Goal: Book appointment/travel/reservation

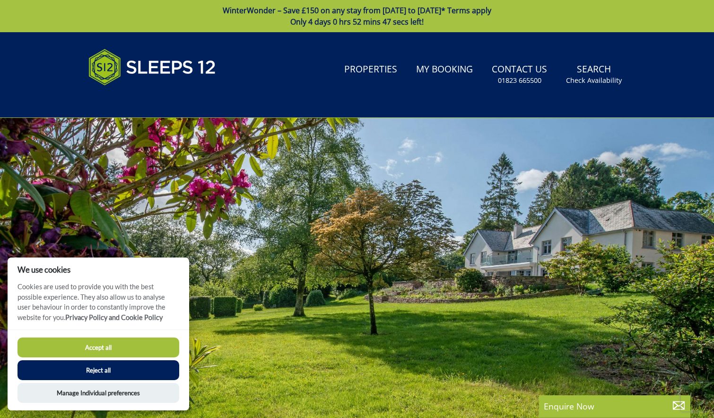
click at [124, 346] on button "Accept all" at bounding box center [99, 347] width 162 height 20
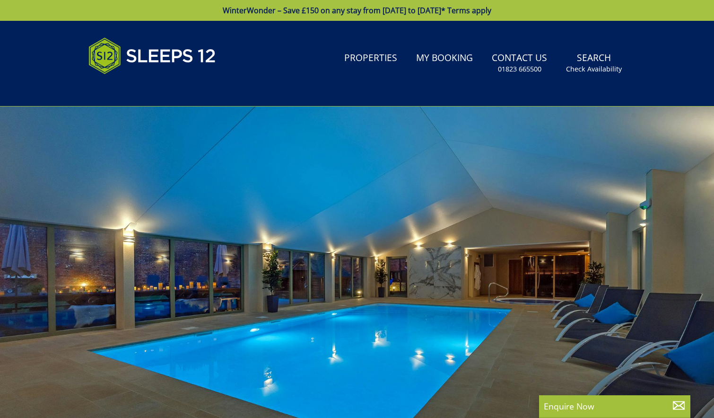
select select
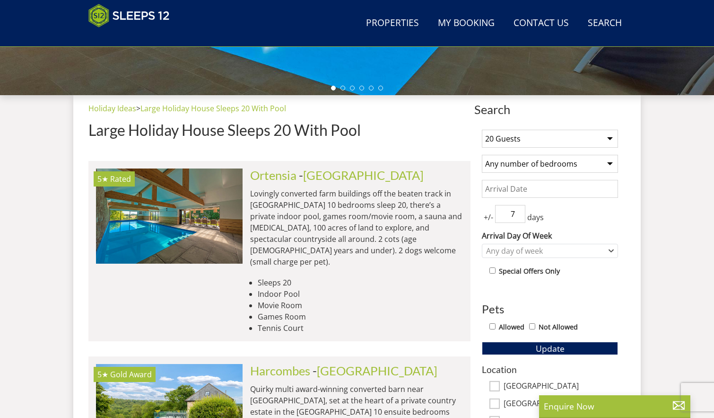
scroll to position [317, 0]
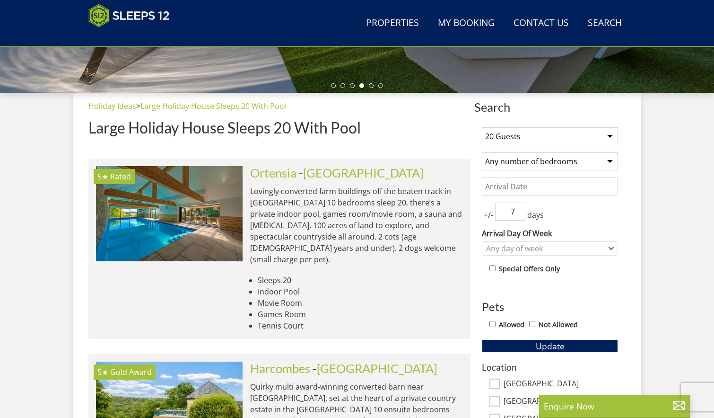
select select "8"
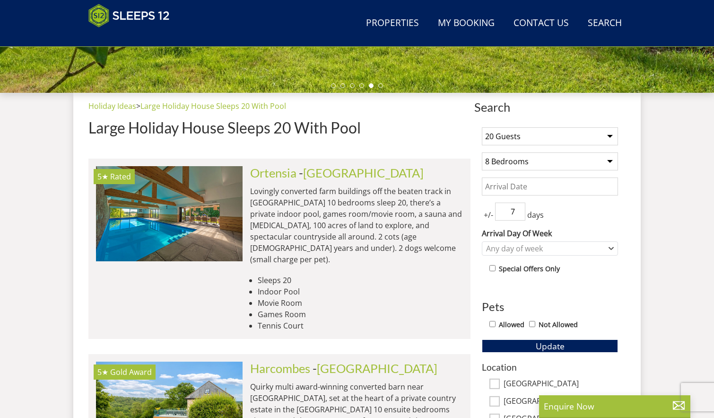
click at [538, 190] on input "Date" at bounding box center [550, 186] width 136 height 18
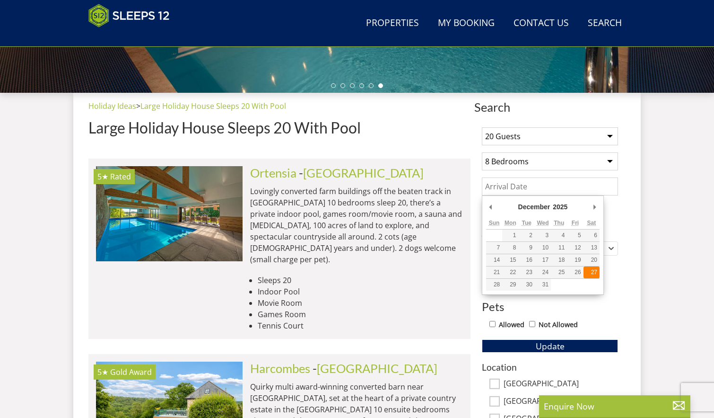
type input "27/12/2025"
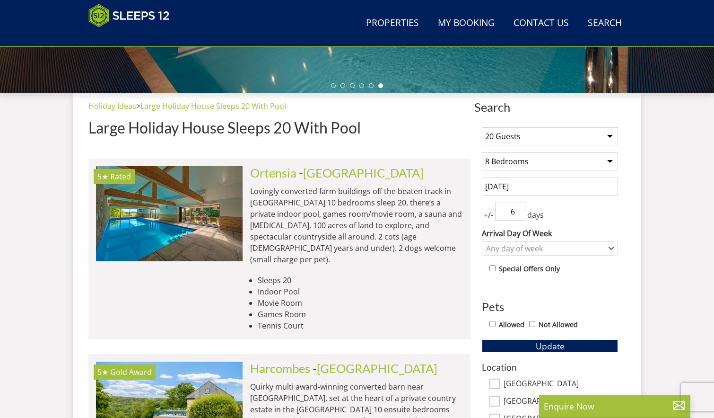
click at [519, 214] on input "6" at bounding box center [510, 211] width 30 height 18
click at [519, 214] on input "5" at bounding box center [510, 211] width 30 height 18
click at [519, 214] on input "4" at bounding box center [510, 211] width 30 height 18
click at [519, 214] on input "3" at bounding box center [510, 211] width 30 height 18
click at [519, 214] on input "2" at bounding box center [510, 211] width 30 height 18
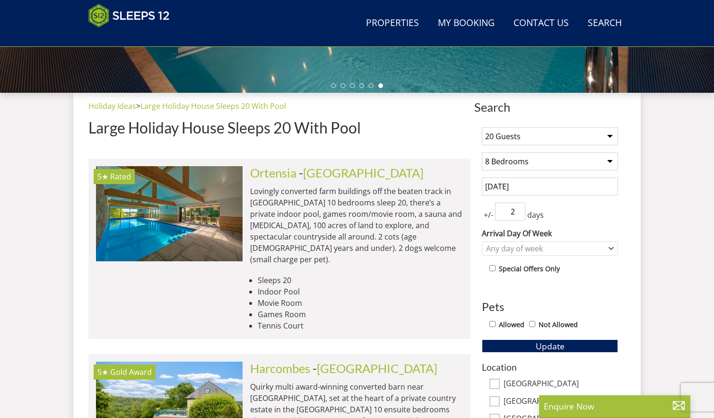
type input "3"
click at [519, 209] on input "3" at bounding box center [510, 211] width 30 height 18
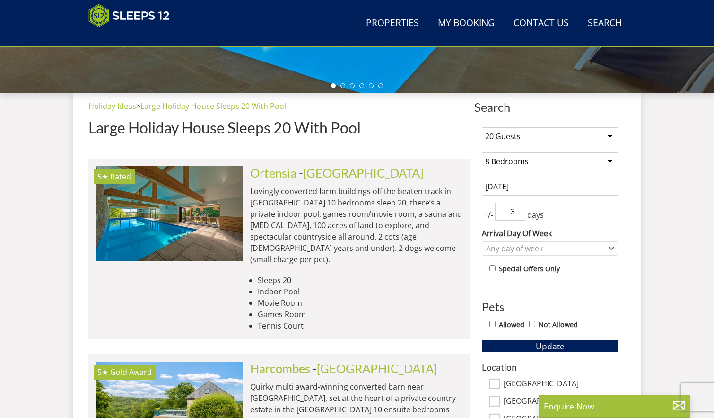
click at [553, 220] on div "+/- 3 days" at bounding box center [550, 211] width 136 height 18
click at [613, 249] on icon "Combobox" at bounding box center [611, 249] width 5 height 6
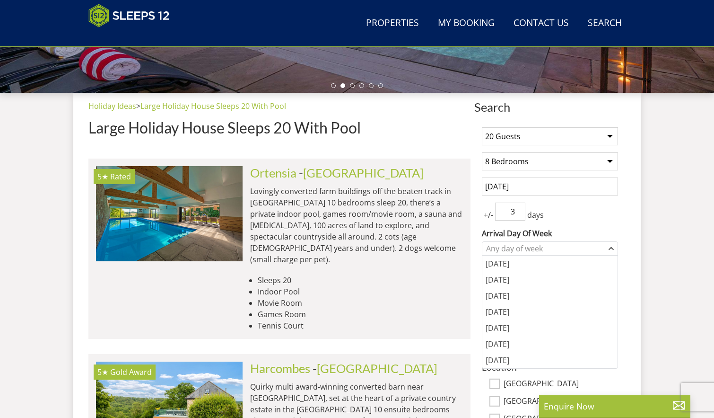
click at [604, 230] on label "Arrival Day Of Week" at bounding box center [550, 233] width 136 height 11
click at [0, 0] on select "Monday Tuesday Wednesday Thursday Friday Saturday Sunday" at bounding box center [0, 0] width 0 height 0
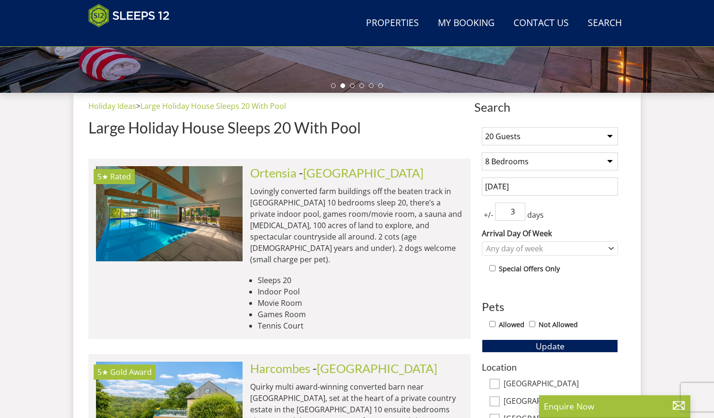
click at [494, 322] on input "Allowed" at bounding box center [493, 324] width 6 height 6
checkbox input "true"
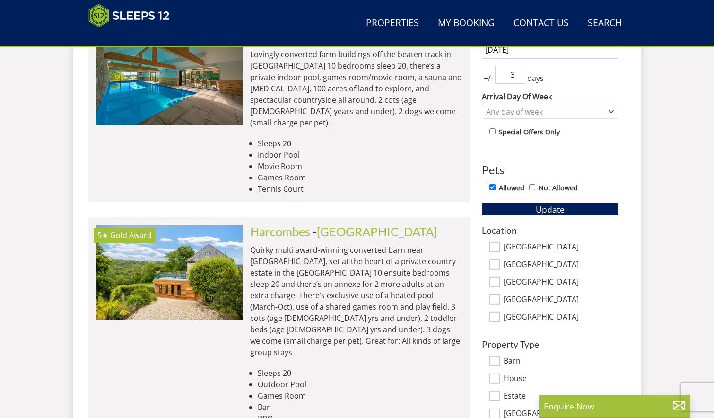
scroll to position [453, 0]
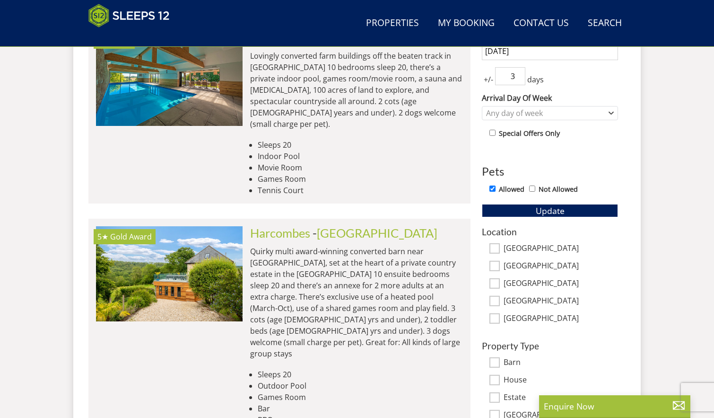
click at [499, 298] on input "[GEOGRAPHIC_DATA]" at bounding box center [495, 301] width 10 height 10
checkbox input "true"
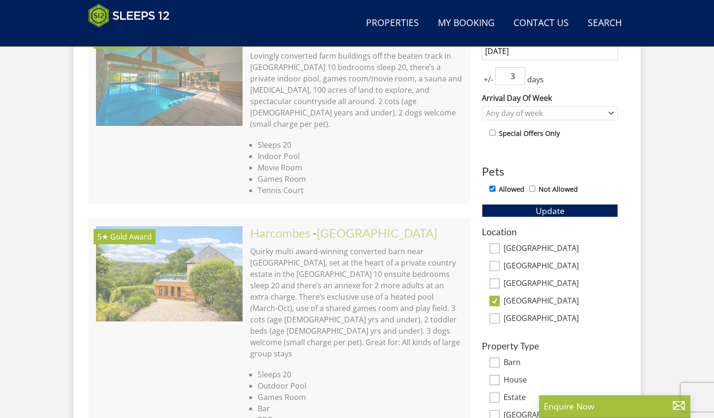
click at [496, 286] on input "[GEOGRAPHIC_DATA]" at bounding box center [495, 283] width 10 height 10
checkbox input "true"
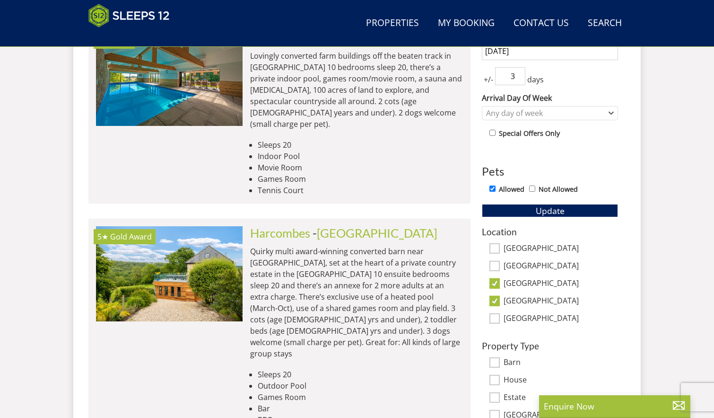
click at [497, 268] on input "[GEOGRAPHIC_DATA]" at bounding box center [495, 266] width 10 height 10
checkbox input "true"
click at [497, 247] on input "[GEOGRAPHIC_DATA]" at bounding box center [495, 248] width 10 height 10
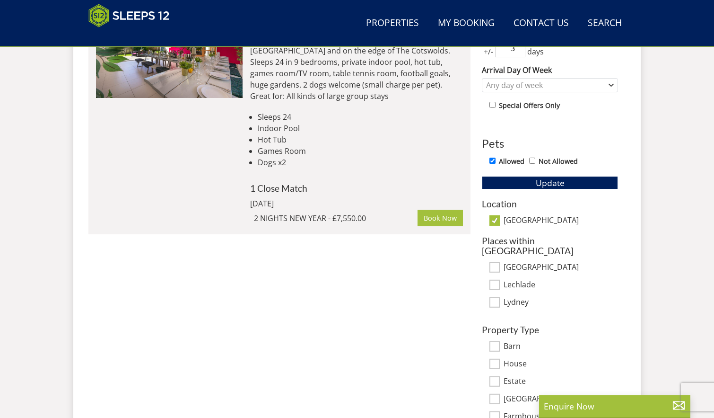
scroll to position [473, 0]
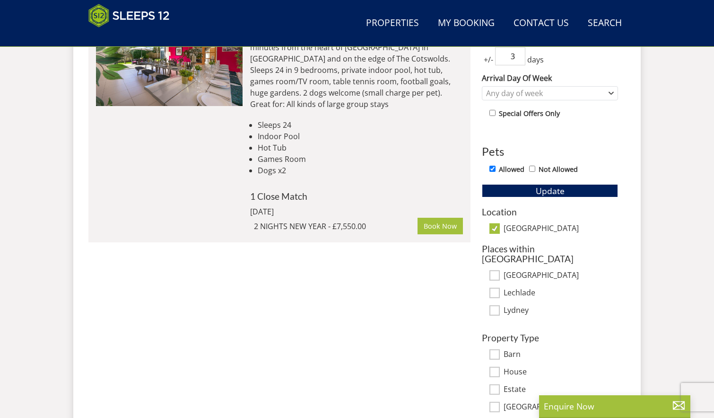
click at [497, 228] on input "[GEOGRAPHIC_DATA]" at bounding box center [495, 228] width 10 height 10
checkbox input "false"
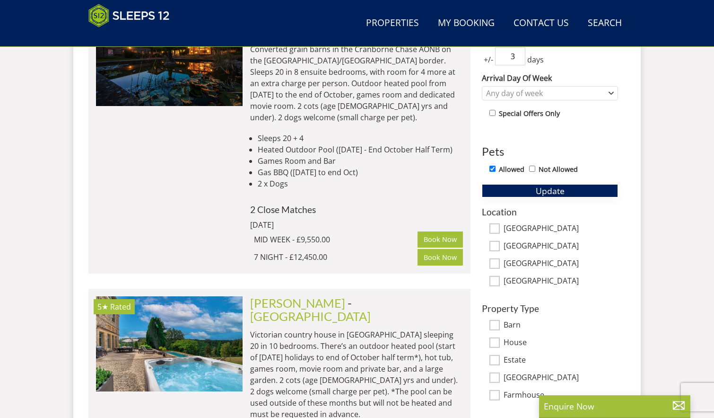
click at [545, 192] on span "Update" at bounding box center [550, 190] width 29 height 11
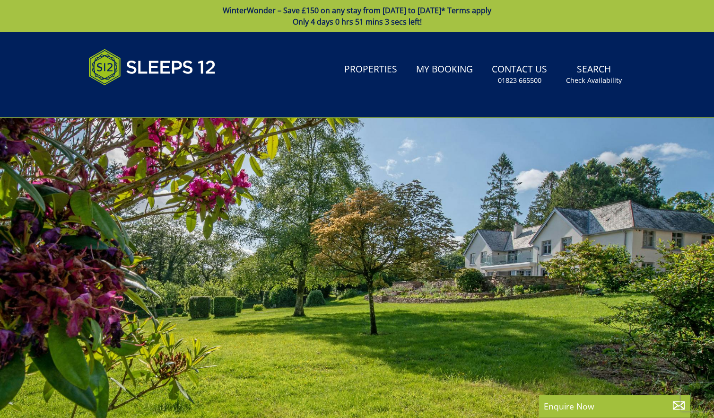
scroll to position [0, 0]
